Goal: Task Accomplishment & Management: Use online tool/utility

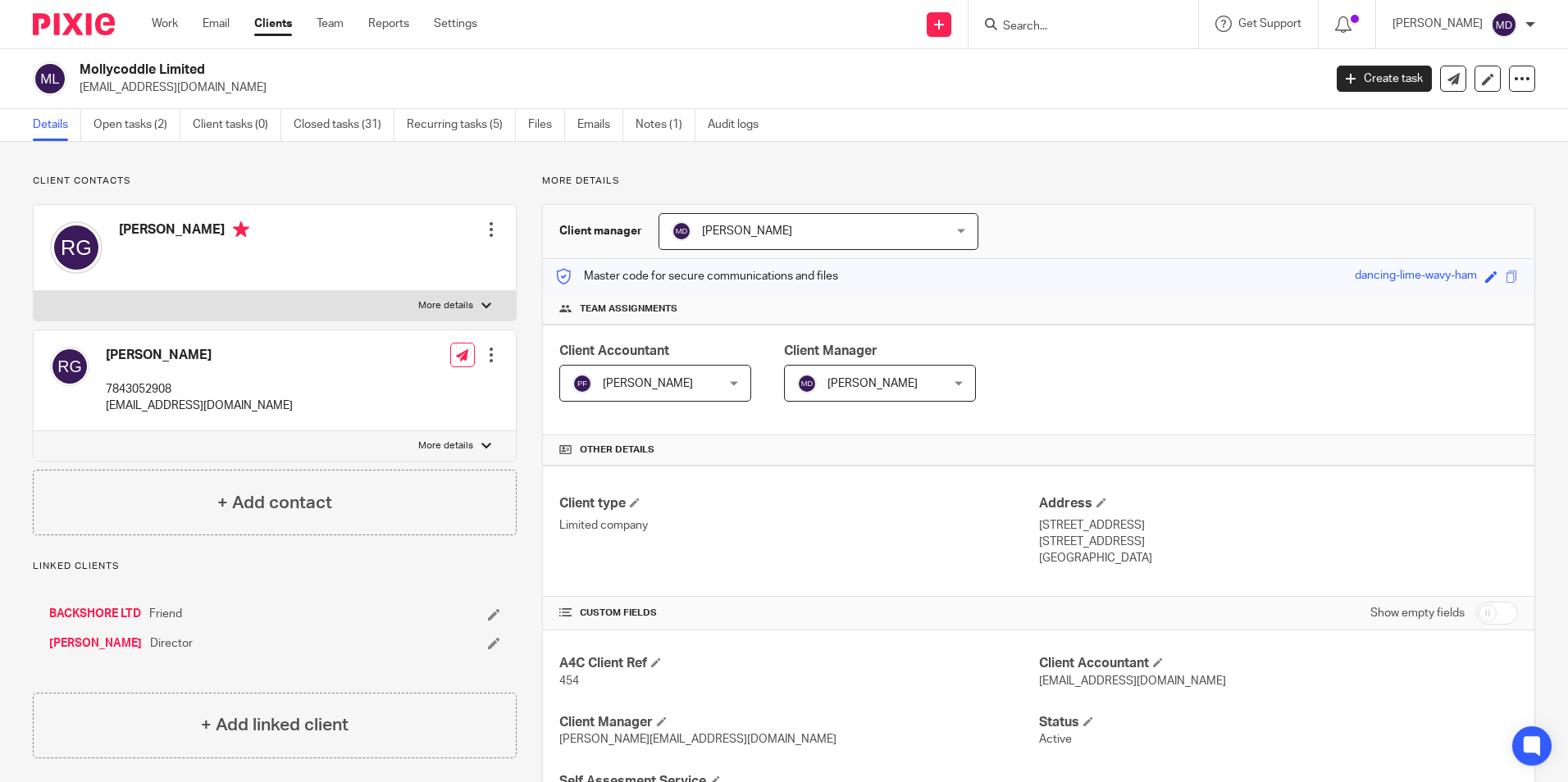
scroll to position [669, 0]
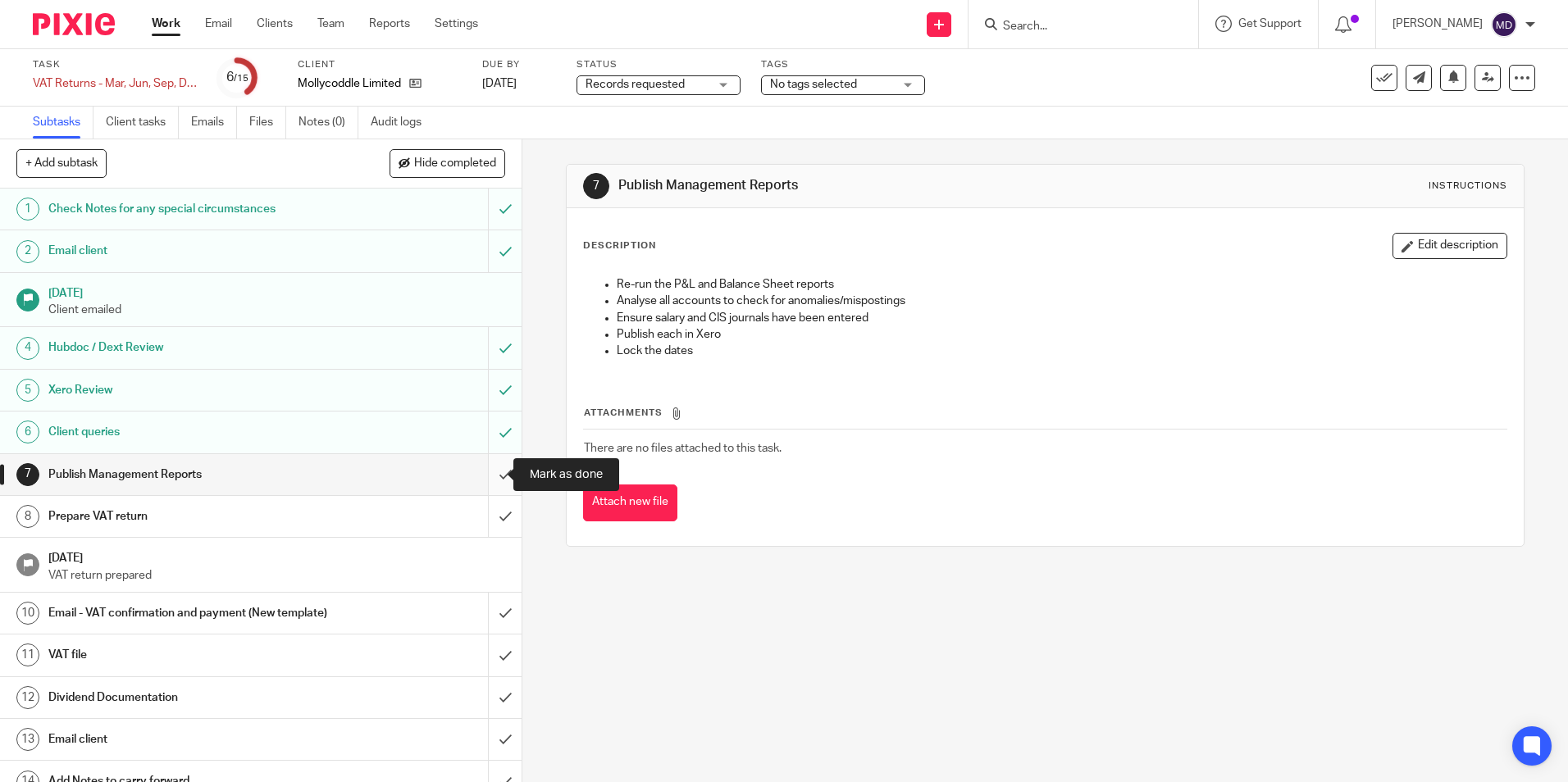
drag, startPoint x: 491, startPoint y: 483, endPoint x: 490, endPoint y: 493, distance: 10.0
click at [491, 483] on input "submit" at bounding box center [261, 475] width 521 height 41
click at [490, 514] on input "submit" at bounding box center [261, 517] width 521 height 41
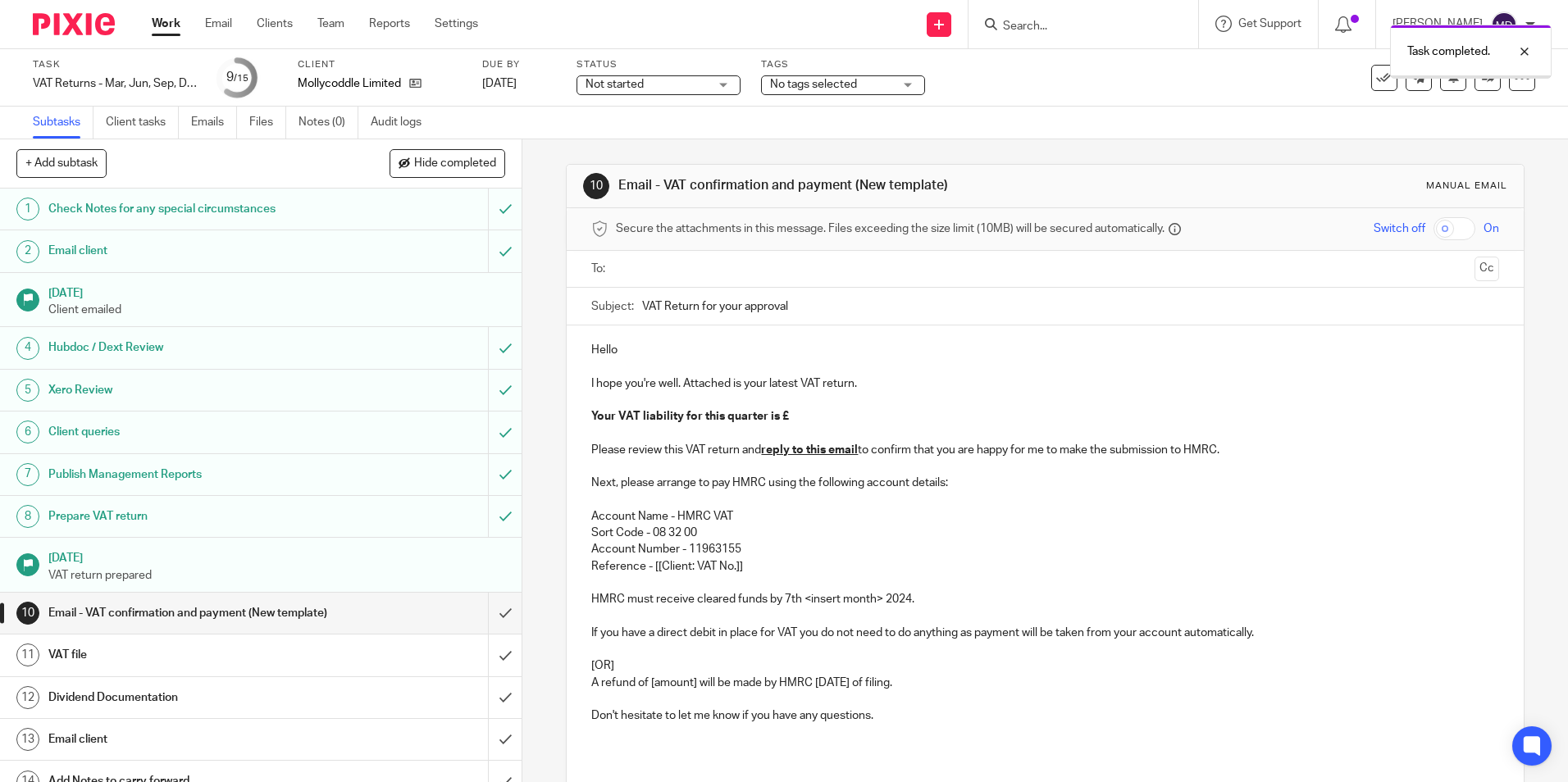
click at [686, 87] on span "Not started" at bounding box center [647, 84] width 123 height 17
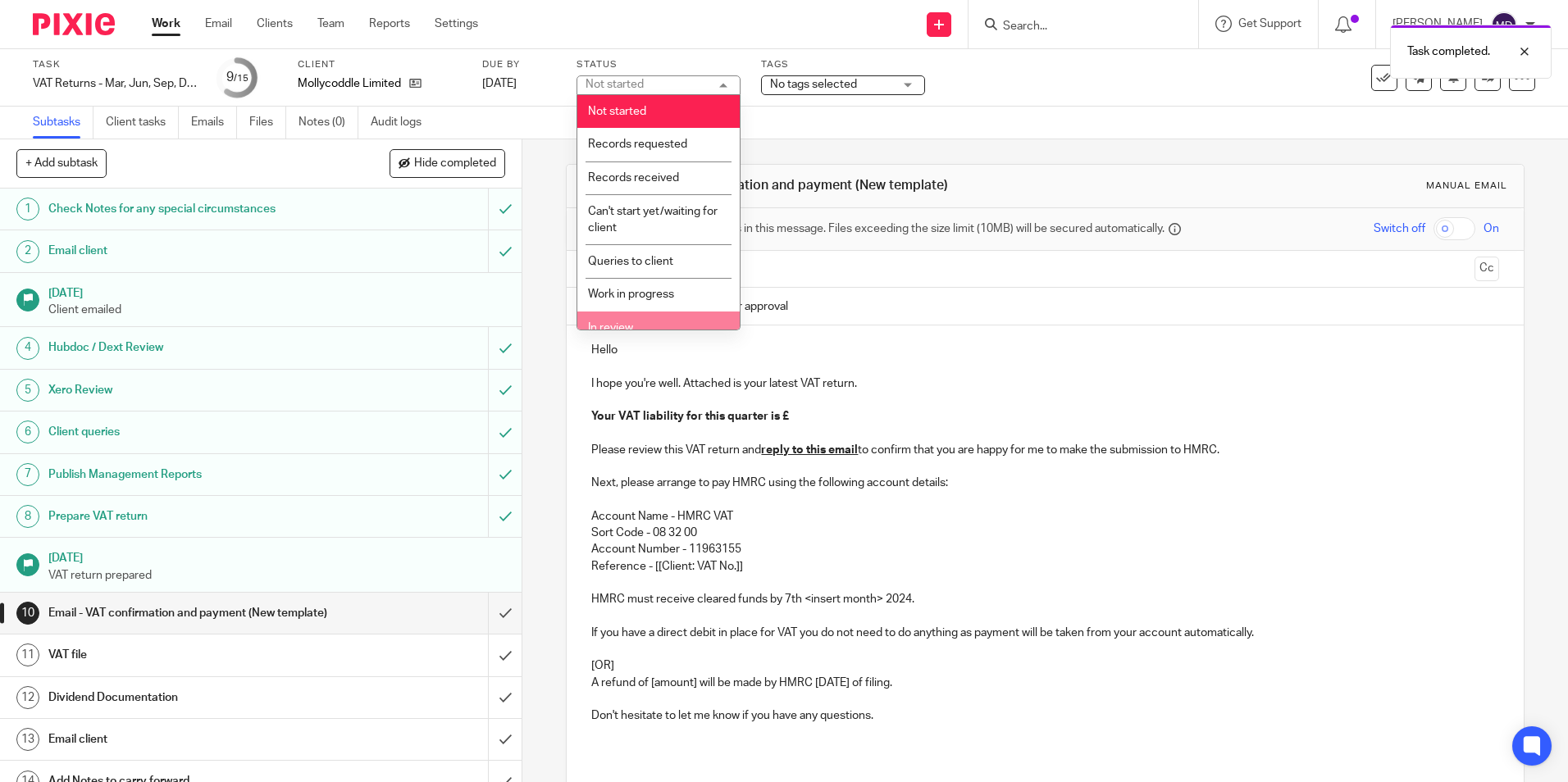
click at [625, 322] on li "In review" at bounding box center [659, 329] width 163 height 34
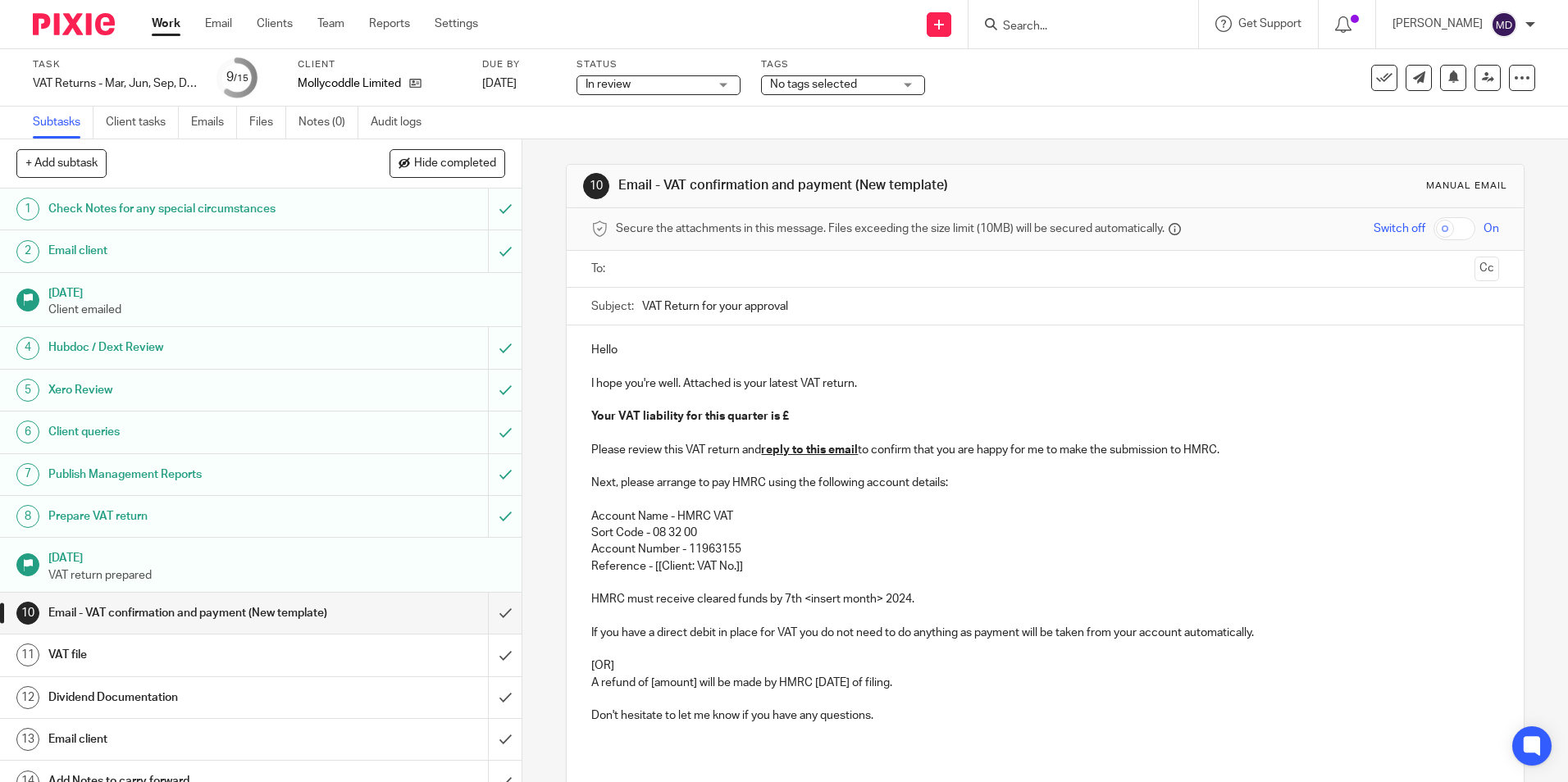
click at [786, 417] on p "Your VAT liability for this quarter is £" at bounding box center [1045, 416] width 907 height 16
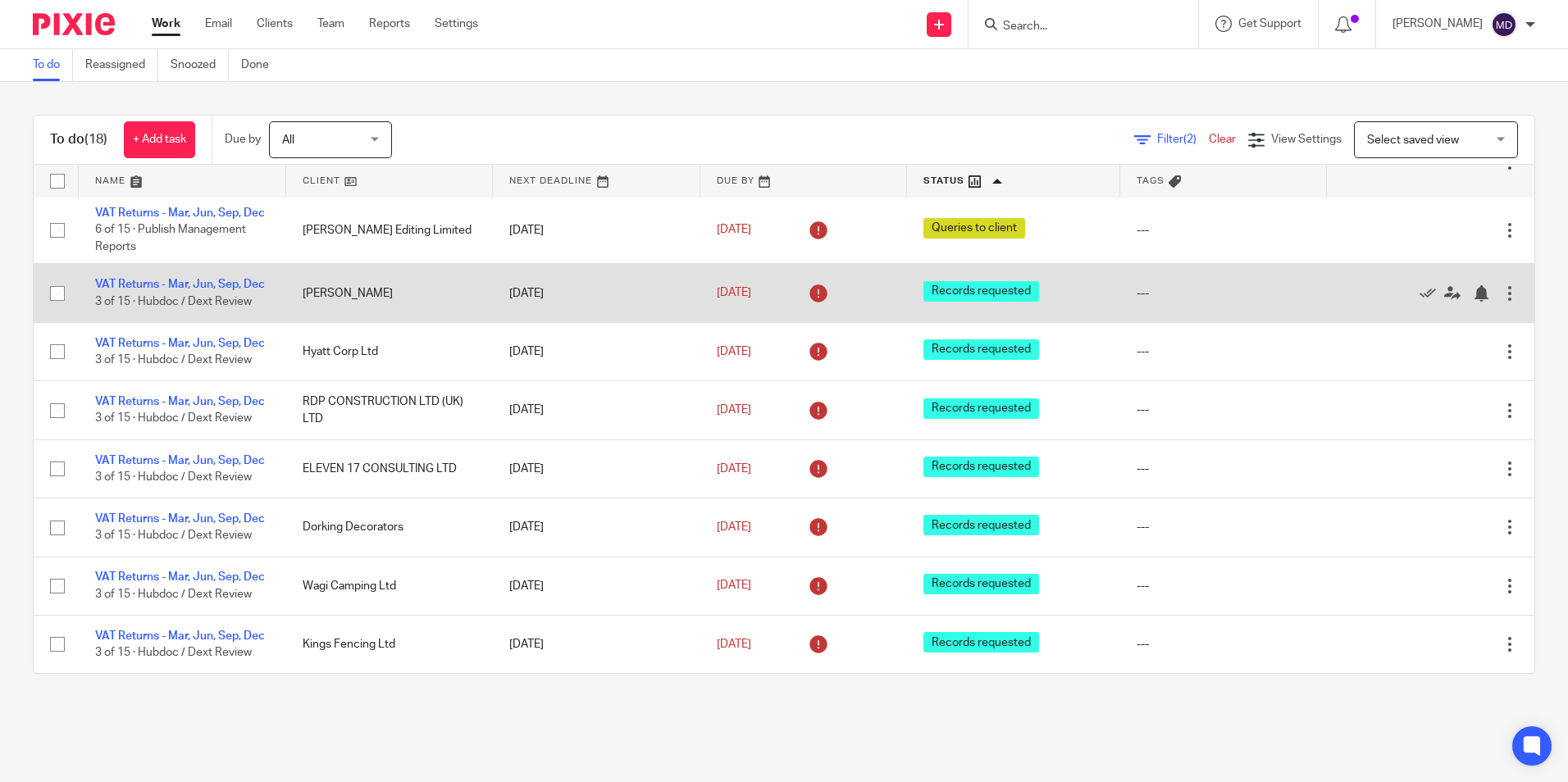
scroll to position [855, 0]
